Goal: Information Seeking & Learning: Check status

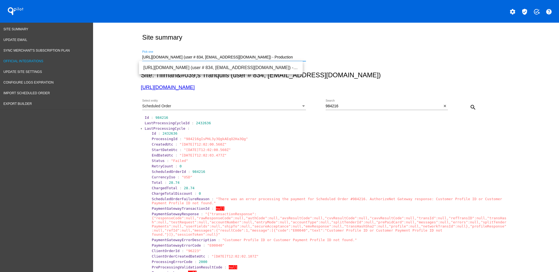
drag, startPoint x: 294, startPoint y: 58, endPoint x: 78, endPoint y: 55, distance: 216.0
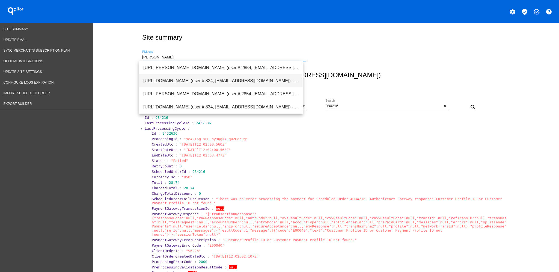
click at [215, 77] on span "[URL][DOMAIN_NAME] (user # 834, [EMAIL_ADDRESS][DOMAIN_NAME]) - Production" at bounding box center [220, 80] width 155 height 13
type input "[URL][DOMAIN_NAME] (user # 834, [EMAIL_ADDRESS][DOMAIN_NAME]) - Production"
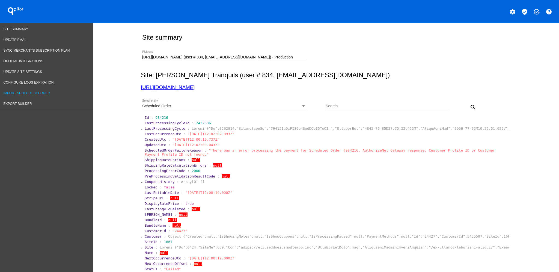
click at [26, 91] on span "Import Scheduled Order" at bounding box center [27, 93] width 46 height 4
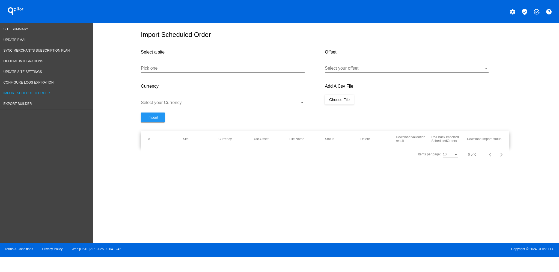
click at [234, 71] on input "Pick one" at bounding box center [223, 68] width 164 height 5
paste input "[URL][DOMAIN_NAME]"
type input "[URL][DOMAIN_NAME]"
click at [368, 69] on div at bounding box center [404, 68] width 159 height 5
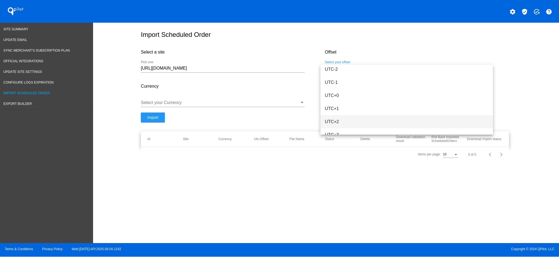
scroll to position [145, 0]
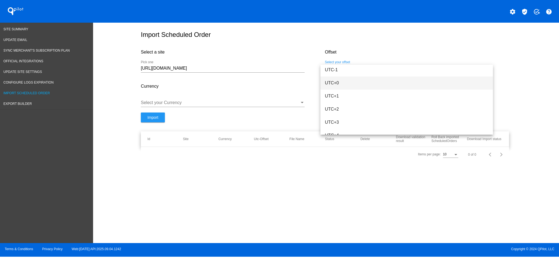
click at [356, 85] on span "UTC+0" at bounding box center [407, 82] width 164 height 13
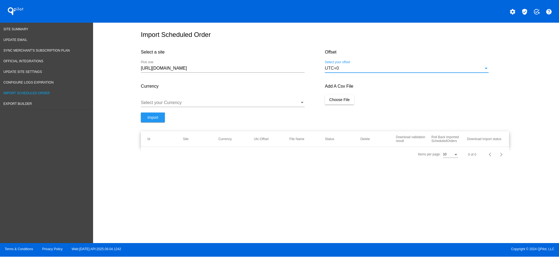
click at [201, 103] on div at bounding box center [220, 102] width 159 height 5
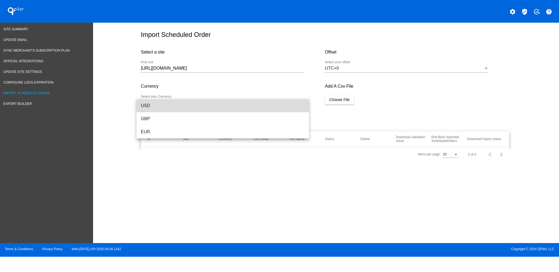
click at [198, 107] on span "USD" at bounding box center [223, 105] width 164 height 13
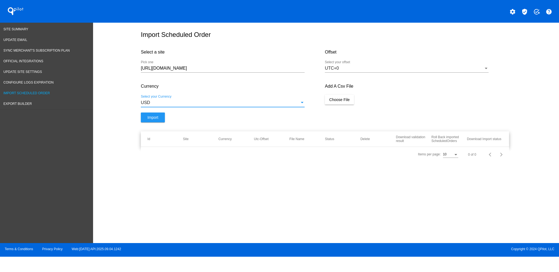
click at [338, 101] on span "Choose File" at bounding box center [339, 99] width 20 height 4
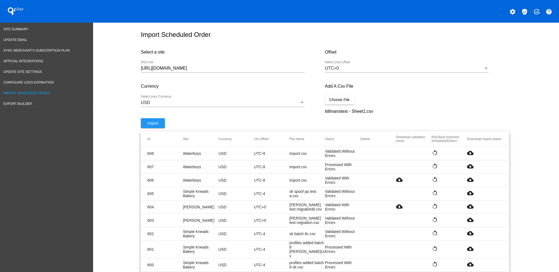
click at [343, 104] on button "Choose File" at bounding box center [339, 100] width 29 height 10
click at [328, 109] on div "Add A Csv File Choose File" at bounding box center [417, 95] width 184 height 34
click at [334, 97] on div "Add A Csv File Choose File" at bounding box center [417, 95] width 184 height 34
click at [333, 102] on span "Choose File" at bounding box center [339, 99] width 20 height 4
click at [154, 128] on button "Import" at bounding box center [153, 123] width 24 height 10
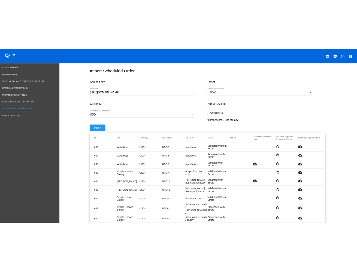
scroll to position [36, 0]
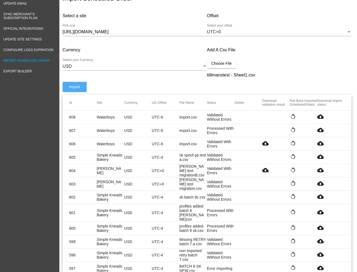
click at [77, 88] on span "Import" at bounding box center [74, 87] width 11 height 4
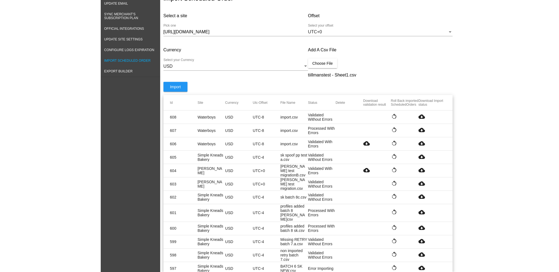
scroll to position [0, 0]
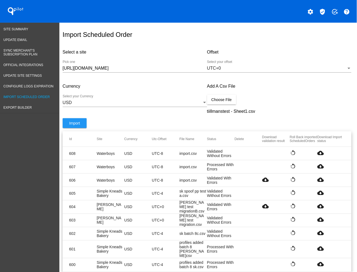
click at [28, 92] on link "Import Scheduled Order" at bounding box center [29, 97] width 59 height 11
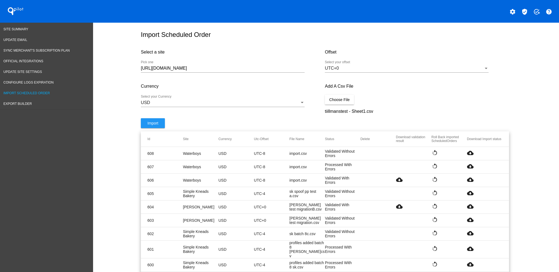
click at [44, 88] on link "Import Scheduled Order" at bounding box center [46, 93] width 93 height 11
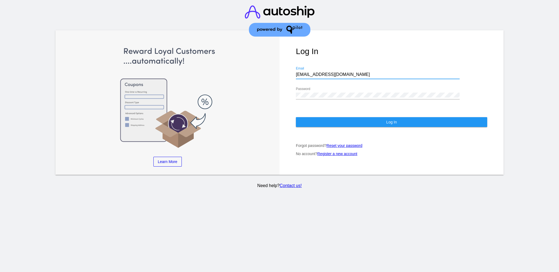
drag, startPoint x: 361, startPoint y: 67, endPoint x: 286, endPoint y: 67, distance: 74.7
click at [286, 67] on div "Log In [EMAIL_ADDRESS][DOMAIN_NAME] Email Password Log In Forgot password? Rese…" at bounding box center [391, 102] width 224 height 145
paste input "[EMAIL_ADDRESS][DOMAIN_NAME]"
type input "[EMAIL_ADDRESS][DOMAIN_NAME]"
click at [274, 89] on div "Learn More Learn How Learn More Learn How Learn More Learn How ‹ › Log In [EMAI…" at bounding box center [279, 102] width 448 height 145
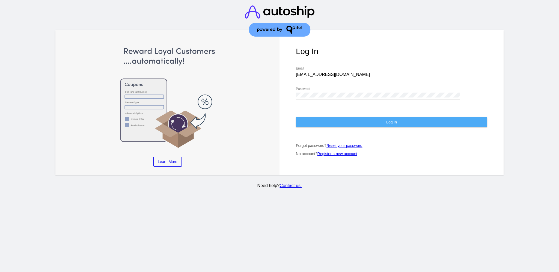
click at [320, 117] on button "Log In" at bounding box center [391, 122] width 191 height 10
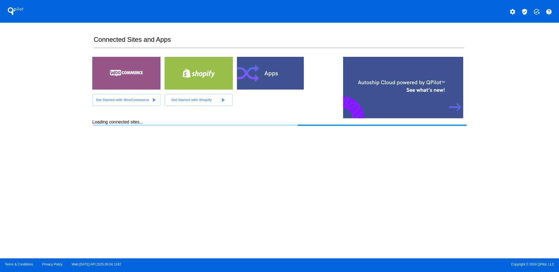
click at [525, 13] on mat-icon "verified_user" at bounding box center [524, 11] width 7 height 7
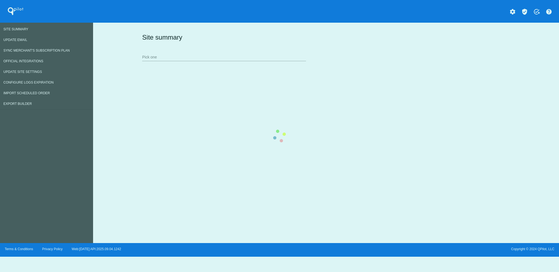
click at [176, 59] on div "Site summary Pick one" at bounding box center [325, 47] width 368 height 38
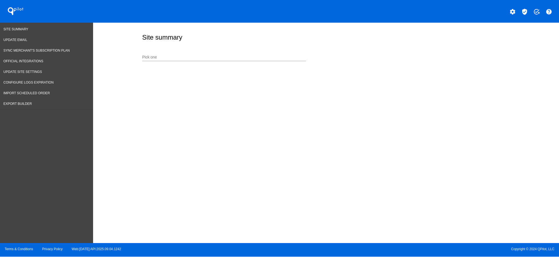
drag, startPoint x: 178, startPoint y: 57, endPoint x: 174, endPoint y: 57, distance: 3.8
click at [178, 57] on input "Pick one" at bounding box center [224, 57] width 164 height 4
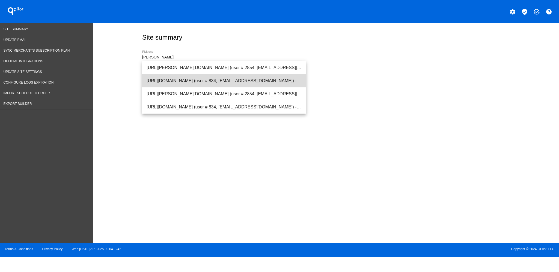
click at [197, 81] on span "[URL][DOMAIN_NAME] (user # 834, [EMAIL_ADDRESS][DOMAIN_NAME]) - Production" at bounding box center [223, 80] width 155 height 13
type input "[URL][DOMAIN_NAME] (user # 834, [EMAIL_ADDRESS][DOMAIN_NAME]) - Production"
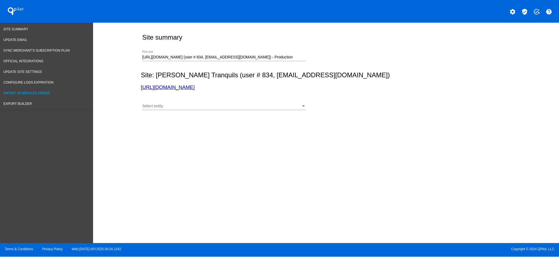
click at [36, 92] on span "Import Scheduled Order" at bounding box center [27, 93] width 46 height 4
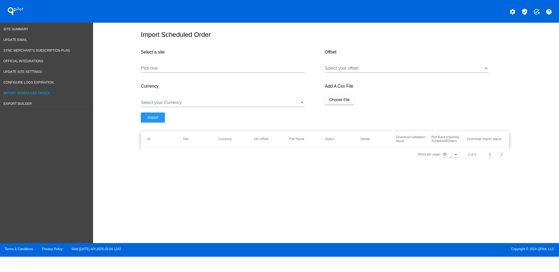
click at [224, 71] on input "Pick one" at bounding box center [223, 68] width 164 height 5
paste input "[URL][DOMAIN_NAME]"
click at [342, 68] on div "Select your offset" at bounding box center [407, 66] width 164 height 12
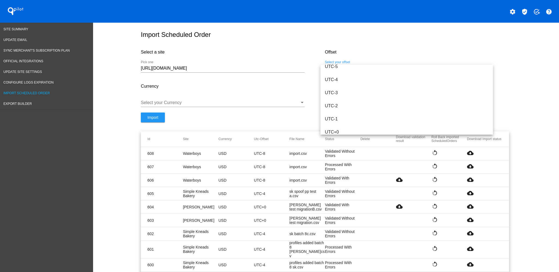
scroll to position [109, 0]
click at [339, 118] on span "UTC+0" at bounding box center [407, 119] width 164 height 13
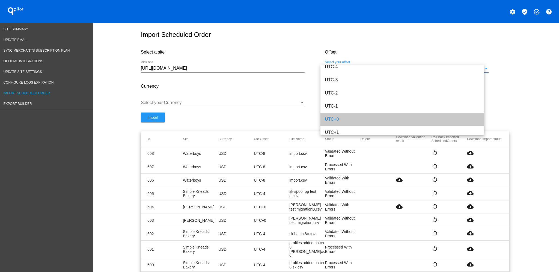
click at [233, 71] on input "[URL][DOMAIN_NAME]" at bounding box center [223, 68] width 164 height 5
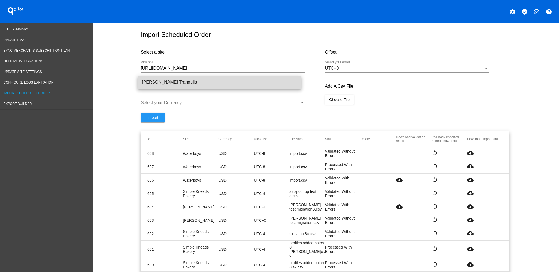
click at [211, 79] on span "[PERSON_NAME] Tranquils" at bounding box center [219, 82] width 155 height 13
type input "[PERSON_NAME] Tranquils"
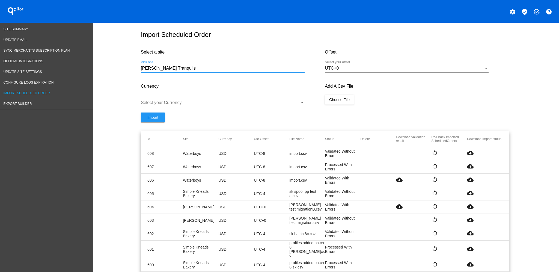
click at [216, 100] on div "Select your Currency" at bounding box center [223, 101] width 164 height 12
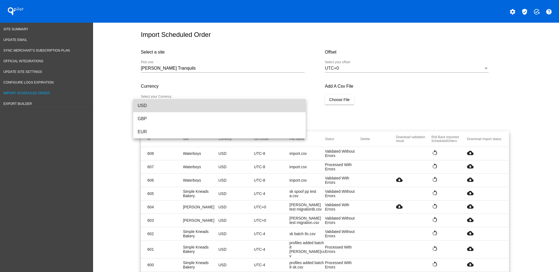
click at [212, 105] on span "USD" at bounding box center [219, 105] width 164 height 13
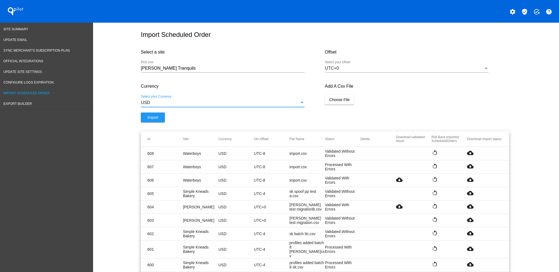
click at [343, 104] on button "Choose File" at bounding box center [339, 100] width 29 height 10
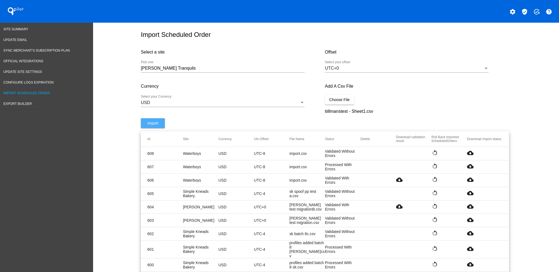
click at [147, 128] on button "Import" at bounding box center [153, 123] width 24 height 10
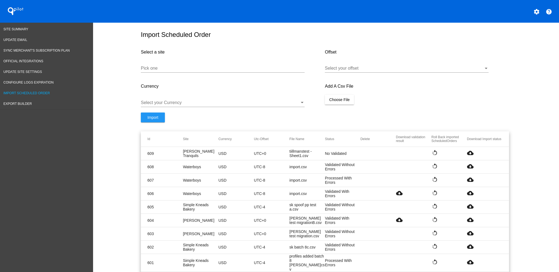
click at [467, 156] on mat-icon "cloud_download" at bounding box center [470, 152] width 7 height 7
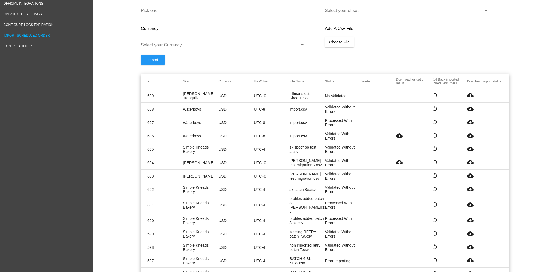
scroll to position [73, 0]
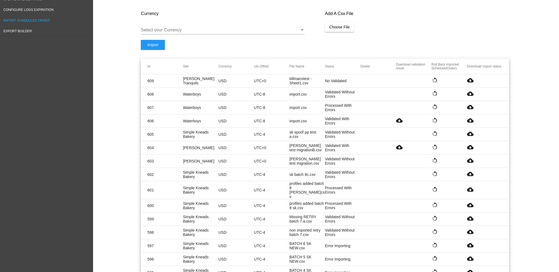
click at [467, 83] on mat-icon "cloud_download" at bounding box center [470, 80] width 7 height 7
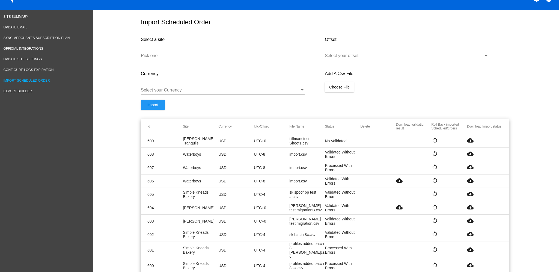
scroll to position [0, 0]
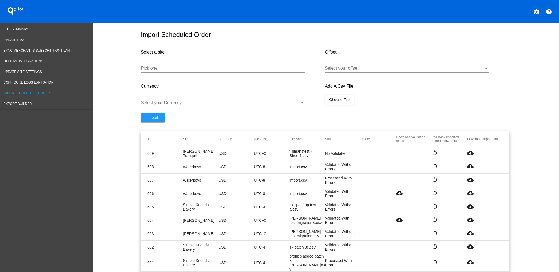
click at [462, 155] on mat-cell "rotate_left" at bounding box center [448, 152] width 35 height 7
click at [467, 154] on mat-icon "cloud_download" at bounding box center [470, 152] width 7 height 7
click at [467, 156] on mat-icon "cloud_download" at bounding box center [470, 152] width 7 height 7
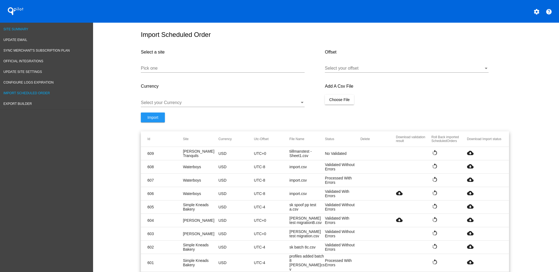
click at [22, 27] on span "Site Summary" at bounding box center [16, 29] width 25 height 4
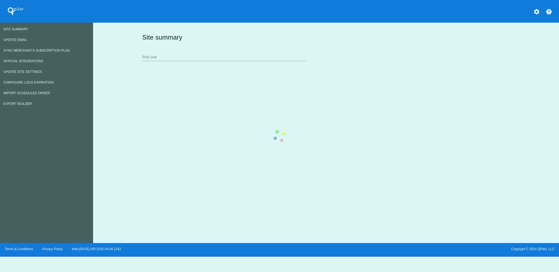
click at [231, 54] on div "Site summary Pick one" at bounding box center [325, 47] width 368 height 38
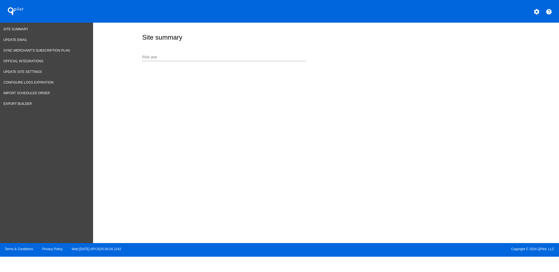
click at [233, 59] on div "Pick one" at bounding box center [224, 55] width 164 height 11
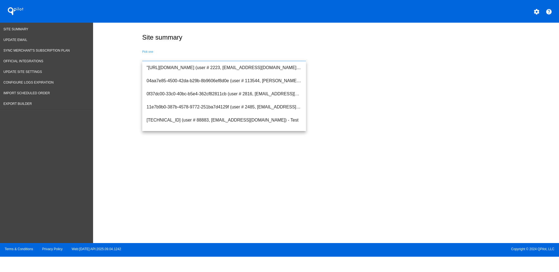
click at [233, 59] on input "Pick one" at bounding box center [224, 57] width 164 height 4
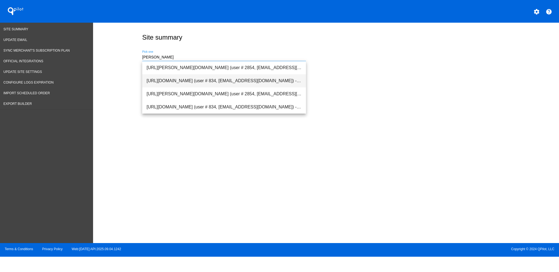
click at [225, 76] on span "[URL][DOMAIN_NAME] (user # 834, [EMAIL_ADDRESS][DOMAIN_NAME]) - Production" at bounding box center [223, 80] width 155 height 13
type input "[URL][DOMAIN_NAME] (user # 834, [EMAIL_ADDRESS][DOMAIN_NAME]) - Production"
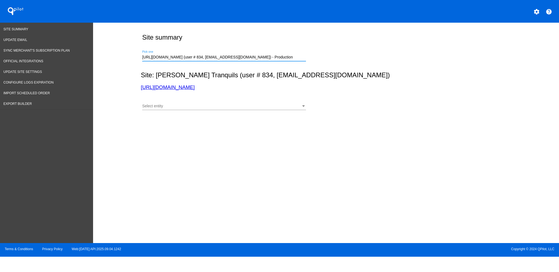
click at [204, 112] on div "Select entity Select entity" at bounding box center [224, 107] width 164 height 16
click at [204, 110] on div "Select entity Select entity" at bounding box center [224, 107] width 164 height 16
click at [204, 109] on div "Select entity Select entity" at bounding box center [224, 104] width 164 height 11
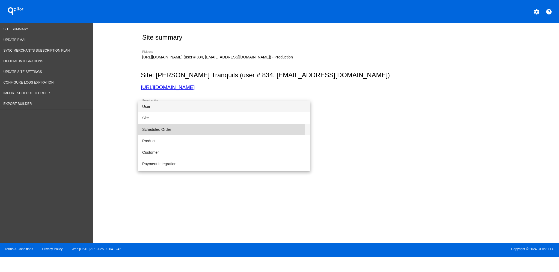
click at [193, 129] on span "Scheduled Order" at bounding box center [224, 129] width 164 height 11
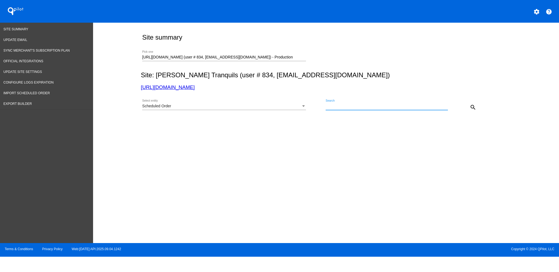
paste input "1031154"
click at [470, 106] on mat-icon "search" at bounding box center [472, 107] width 7 height 7
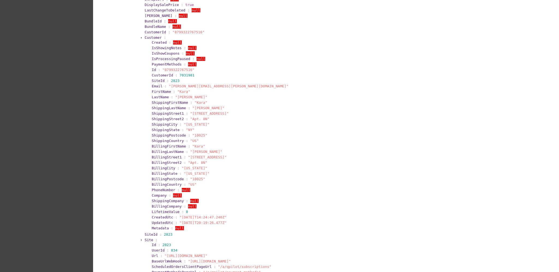
scroll to position [218, 0]
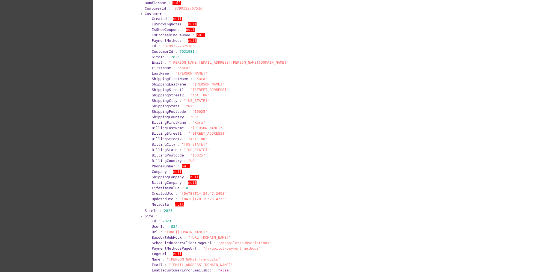
click at [148, 14] on span "Customer" at bounding box center [153, 14] width 17 height 4
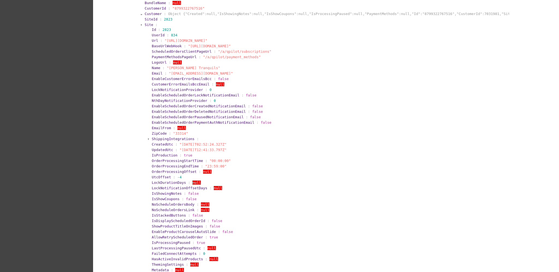
click at [145, 25] on span "Site" at bounding box center [149, 25] width 8 height 4
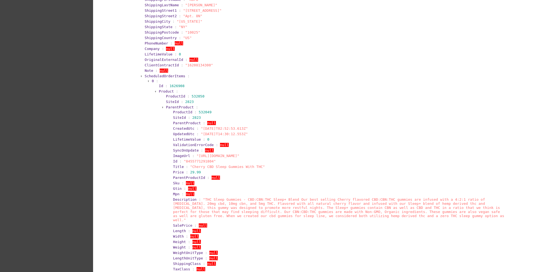
scroll to position [509, 0]
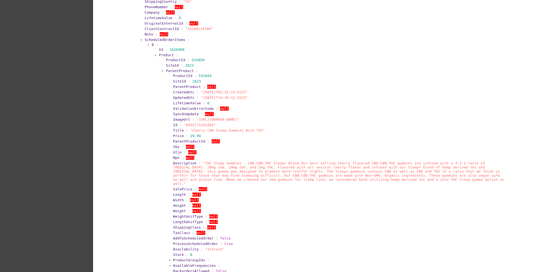
click at [158, 40] on span "ScheduledOrderItems" at bounding box center [165, 40] width 41 height 4
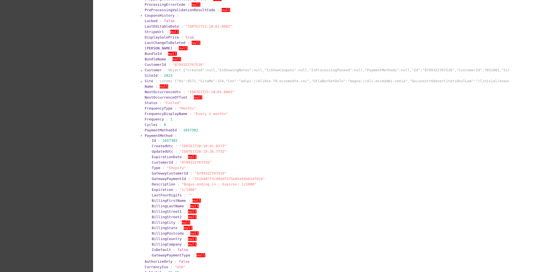
scroll to position [0, 0]
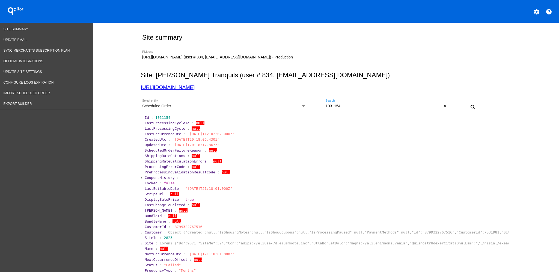
drag, startPoint x: 350, startPoint y: 108, endPoint x: 325, endPoint y: 107, distance: 25.4
click at [320, 108] on div "Scheduled Order Select entity 1031154 Search close search" at bounding box center [325, 104] width 368 height 19
paste input "5"
type input "1031155"
click at [470, 105] on mat-icon "search" at bounding box center [472, 107] width 7 height 7
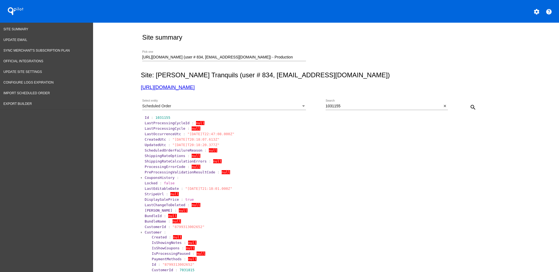
click at [469, 107] on mat-icon "search" at bounding box center [472, 107] width 7 height 7
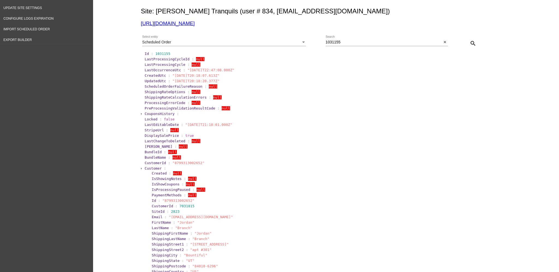
scroll to position [73, 0]
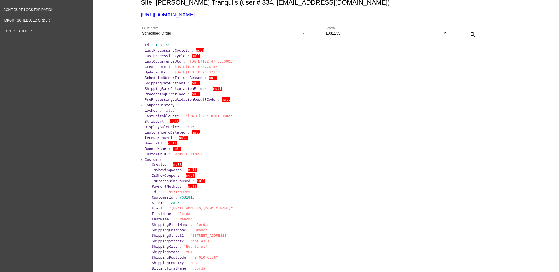
click at [146, 158] on span "Customer" at bounding box center [153, 159] width 17 height 4
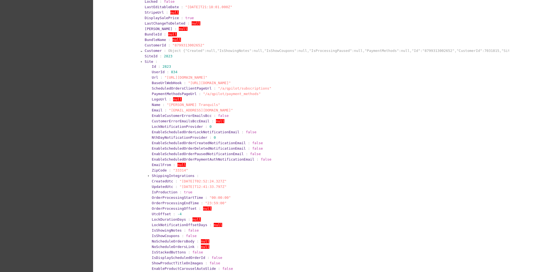
scroll to position [182, 0]
click at [145, 62] on span "Site" at bounding box center [149, 61] width 8 height 4
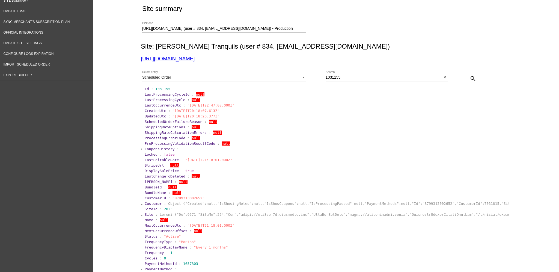
scroll to position [0, 0]
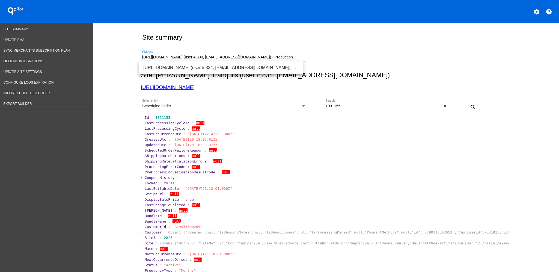
click at [297, 56] on input "[URL][DOMAIN_NAME] (user # 834, [EMAIL_ADDRESS][DOMAIN_NAME]) - Production" at bounding box center [224, 57] width 164 height 4
click at [469, 105] on mat-icon "search" at bounding box center [472, 107] width 7 height 7
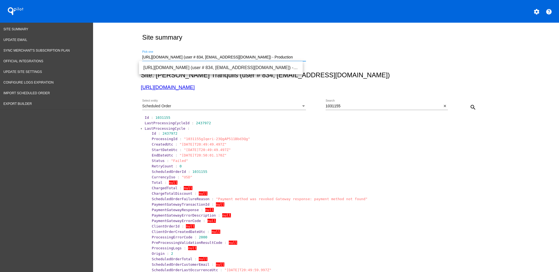
drag, startPoint x: 293, startPoint y: 56, endPoint x: 136, endPoint y: 59, distance: 157.1
paste input "woocommerce-1168725-4090172.cloudwaysapps.com/wp-admin/"
click at [290, 68] on span "[URL][DOMAIN_NAME] (user # 2262, [EMAIL_ADDRESS][DOMAIN_NAME]) - Test" at bounding box center [220, 67] width 155 height 13
type input "[URL][DOMAIN_NAME] (user # 2262, [EMAIL_ADDRESS][DOMAIN_NAME]) - Test"
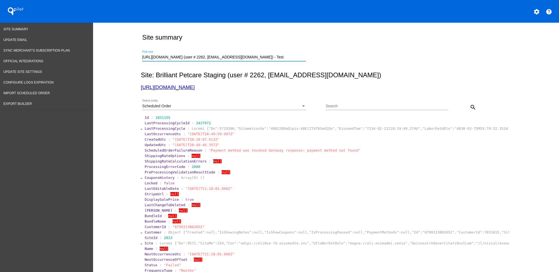
scroll to position [0, 19]
click at [289, 107] on div "Scheduled Order" at bounding box center [221, 106] width 159 height 4
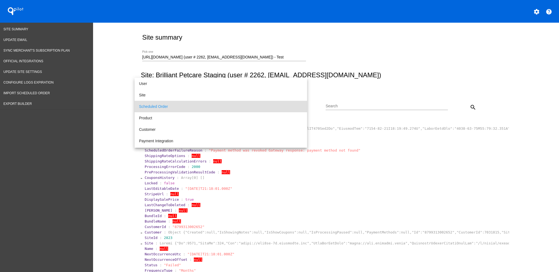
click at [473, 104] on div at bounding box center [279, 136] width 559 height 272
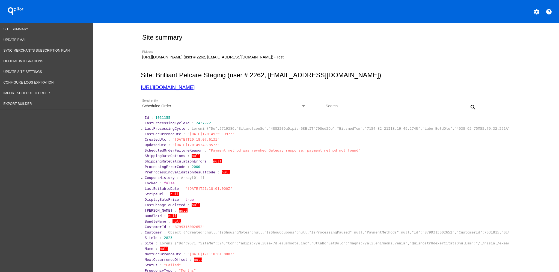
click at [471, 106] on mat-icon "search" at bounding box center [472, 107] width 7 height 7
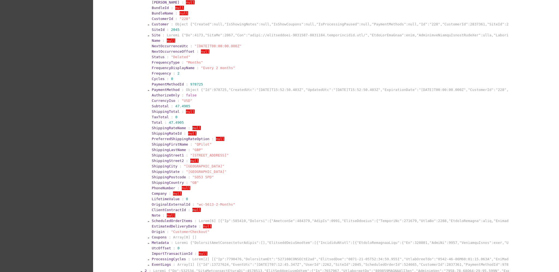
scroll to position [232, 0]
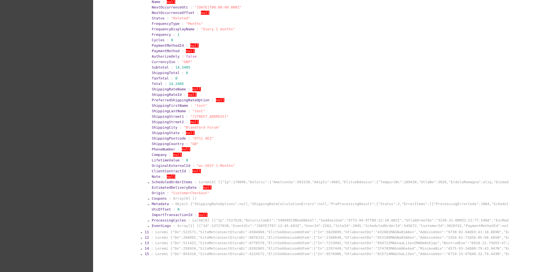
scroll to position [698, 0]
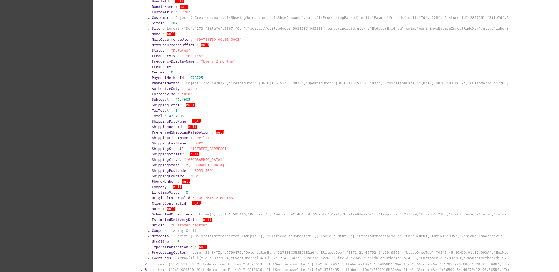
scroll to position [225, 0]
drag, startPoint x: 185, startPoint y: 146, endPoint x: 215, endPoint y: 146, distance: 30.3
click at [215, 146] on span ""71 Cherry Court"" at bounding box center [209, 148] width 38 height 4
copy span "71 Cherry Court"
drag, startPoint x: 180, startPoint y: 157, endPoint x: 204, endPoint y: 158, distance: 23.8
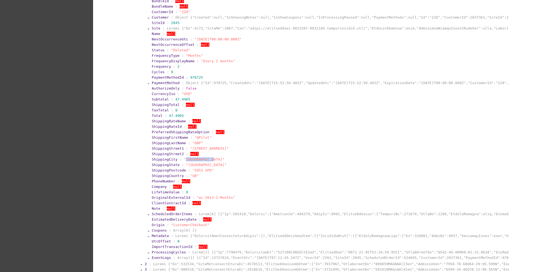
click at [204, 158] on span ""Southhampton"" at bounding box center [204, 159] width 41 height 4
copy span "Southhampton""
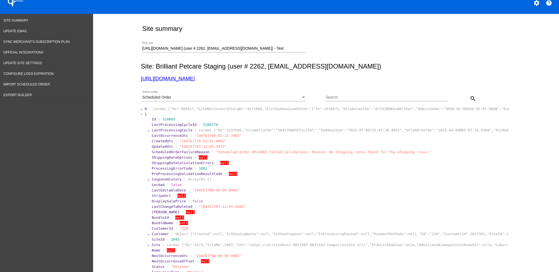
scroll to position [0, 0]
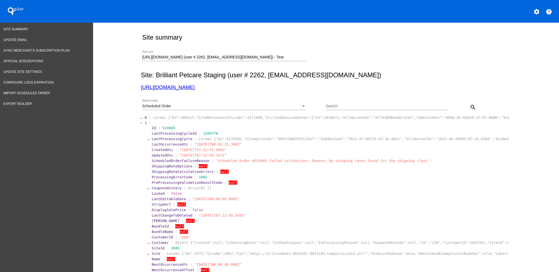
click at [141, 57] on div "https://woocommerce-1168725-4090172.cloudwaysapps.com/ (user # 2262, dh@hofseth…" at bounding box center [325, 56] width 368 height 19
drag, startPoint x: 139, startPoint y: 57, endPoint x: 336, endPoint y: 61, distance: 197.8
click at [336, 61] on div "https://woocommerce-1168725-4090172.cloudwaysapps.com/ (user # 2262, dh@hofseth…" at bounding box center [325, 56] width 368 height 19
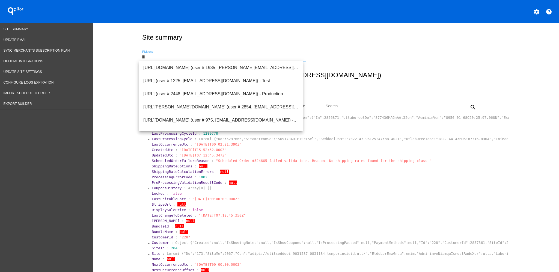
scroll to position [0, 0]
type input "i"
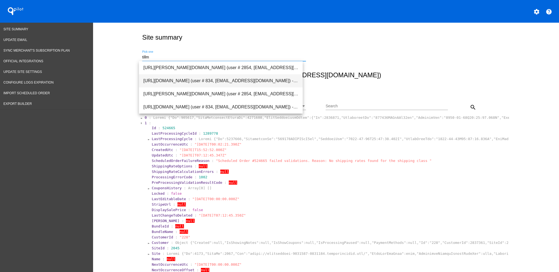
click at [251, 83] on span "[URL][DOMAIN_NAME] (user # 834, [EMAIL_ADDRESS][DOMAIN_NAME]) - Production" at bounding box center [220, 80] width 155 height 13
type input "[URL][DOMAIN_NAME] (user # 834, [EMAIL_ADDRESS][DOMAIN_NAME]) - Production"
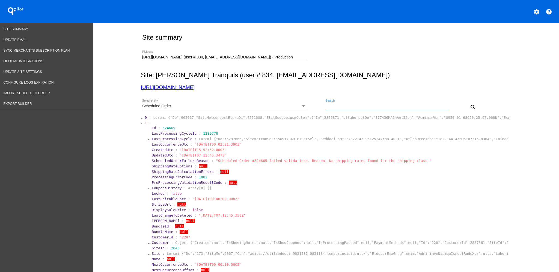
click at [377, 108] on input "Search" at bounding box center [386, 106] width 122 height 4
paste input "1031154"
type input "1031154"
click at [469, 104] on mat-icon "search" at bounding box center [472, 107] width 7 height 7
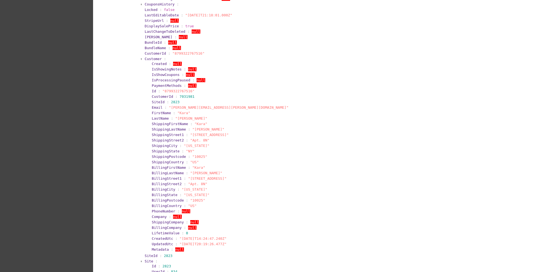
scroll to position [182, 0]
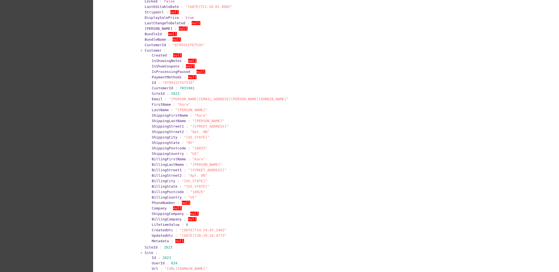
click at [146, 48] on span "Customer" at bounding box center [153, 50] width 17 height 4
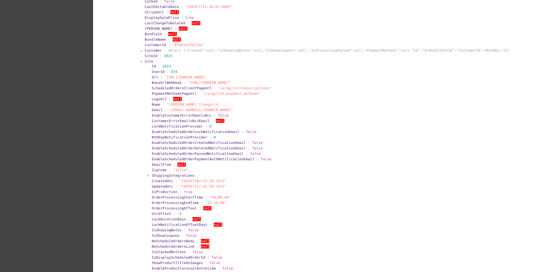
click at [146, 61] on span "Site" at bounding box center [149, 61] width 8 height 4
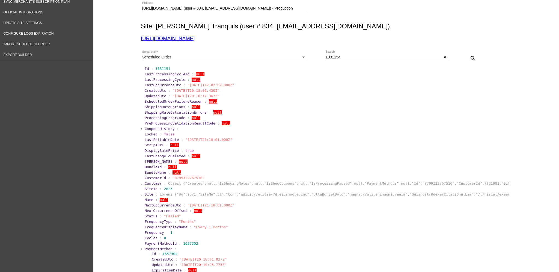
scroll to position [36, 0]
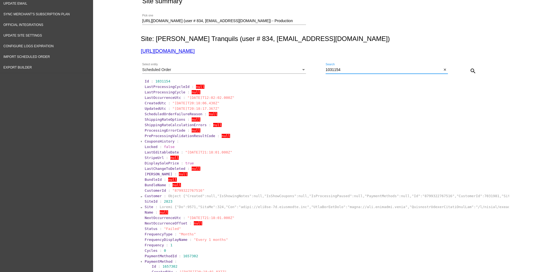
click at [340, 70] on input "1031154" at bounding box center [383, 70] width 116 height 4
click at [443, 70] on mat-icon "close" at bounding box center [445, 70] width 4 height 4
click at [458, 73] on div "search" at bounding box center [463, 70] width 31 height 11
click at [469, 74] on mat-icon "search" at bounding box center [472, 71] width 7 height 7
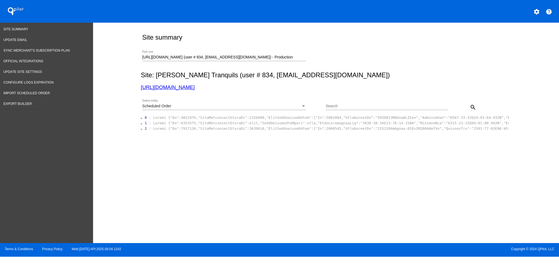
scroll to position [0, 0]
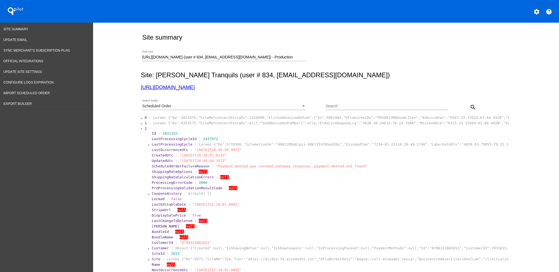
drag, startPoint x: 365, startPoint y: 163, endPoint x: 272, endPoint y: 155, distance: 93.1
click at [349, 165] on section "ScheduledOrderFailureReason : "Payment method was revoked Gateway response: pay…" at bounding box center [329, 165] width 356 height 5
drag, startPoint x: 174, startPoint y: 130, endPoint x: 163, endPoint y: 131, distance: 10.5
click at [176, 133] on section "Id : 1031155" at bounding box center [329, 133] width 355 height 4
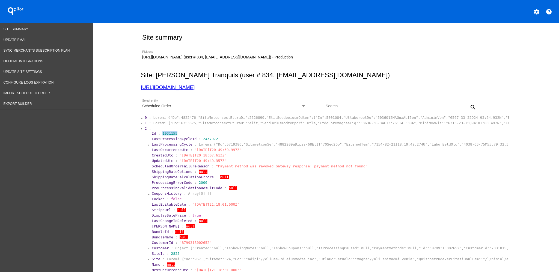
drag, startPoint x: 176, startPoint y: 133, endPoint x: 158, endPoint y: 133, distance: 18.0
click at [158, 133] on section "Id : 1031155" at bounding box center [329, 133] width 355 height 4
copy span "1031155"
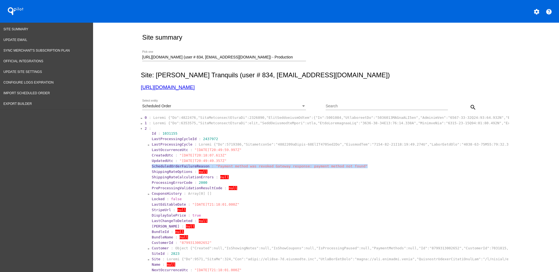
drag, startPoint x: 359, startPoint y: 166, endPoint x: 129, endPoint y: 167, distance: 230.5
click at [129, 167] on div "Site summary https://fht2jt-8m.myshopify.com (user # 834, info@tillmanstranquil…" at bounding box center [326, 274] width 466 height 502
copy section "ScheduledOrderFailureReason : "Payment method was revoked Gateway response: pay…"
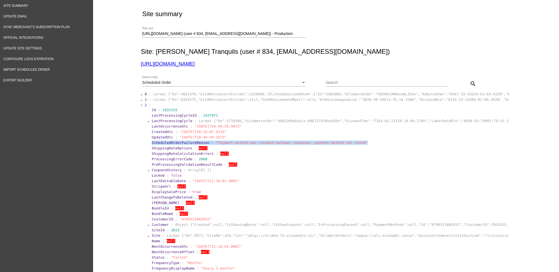
scroll to position [73, 0]
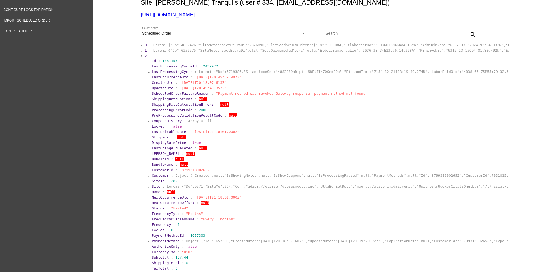
click at [170, 71] on span "LastProcessingCycle" at bounding box center [172, 72] width 41 height 4
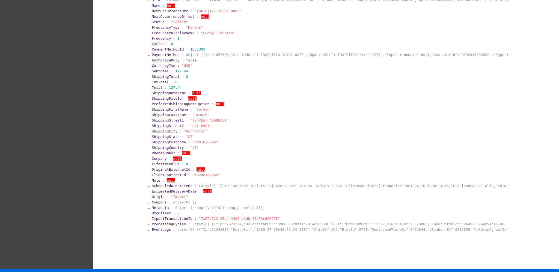
scroll to position [494, 0]
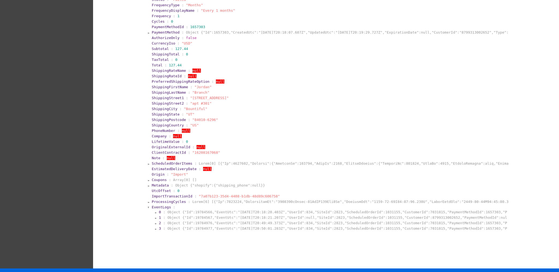
click at [204, 205] on section "EventLogs :" at bounding box center [329, 207] width 355 height 4
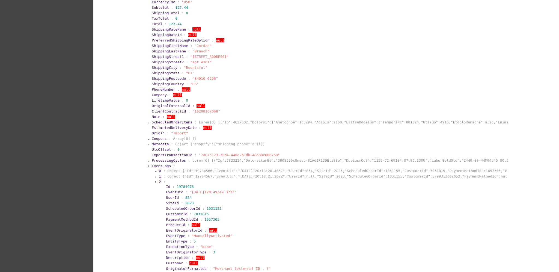
scroll to position [614, 0]
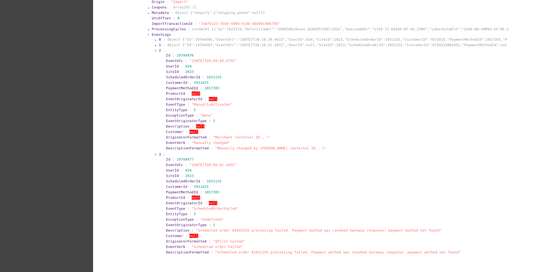
scroll to position [676, 0]
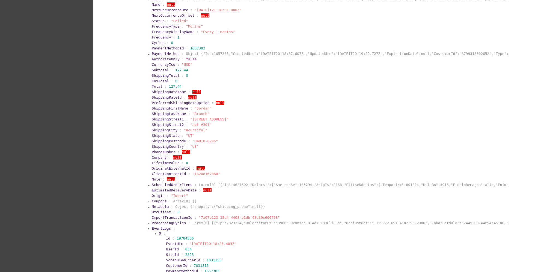
scroll to position [494, 0]
click at [165, 183] on span "ScheduledOrderItems" at bounding box center [172, 185] width 41 height 4
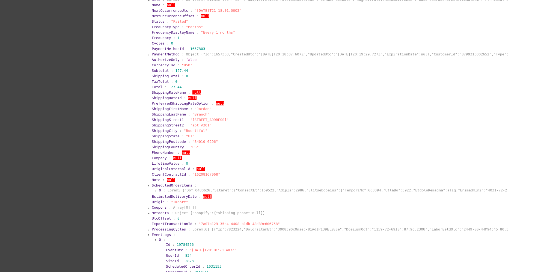
scroll to position [530, 0]
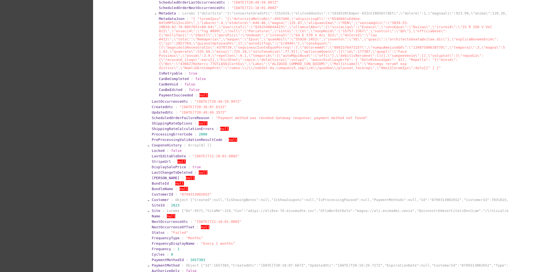
scroll to position [239, 0]
